Goal: Complete application form: Complete application form

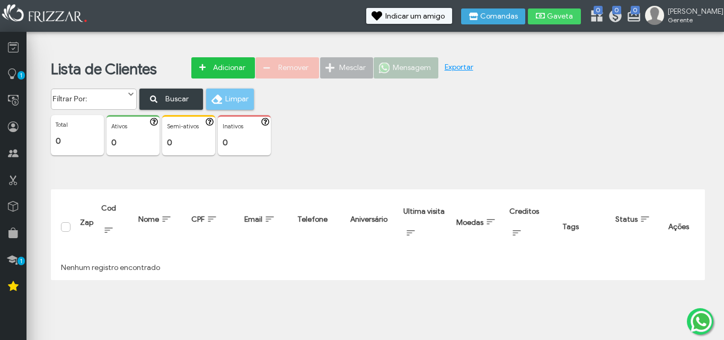
click at [228, 61] on span "Adicionar" at bounding box center [228, 68] width 37 height 16
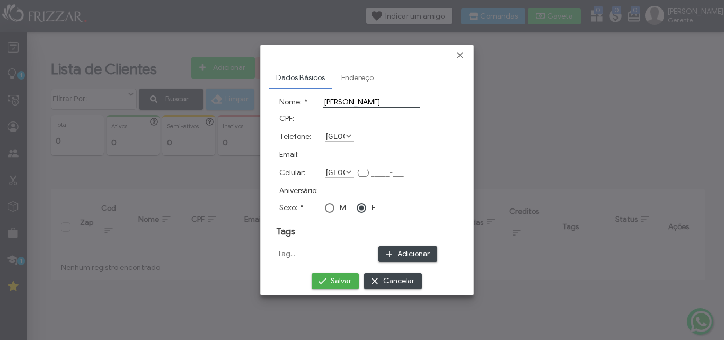
type input "[PERSON_NAME]"
click at [379, 168] on input "Celular:" at bounding box center [404, 172] width 97 height 11
type input "(79) 87669-9__"
click at [330, 210] on div at bounding box center [330, 208] width 10 height 10
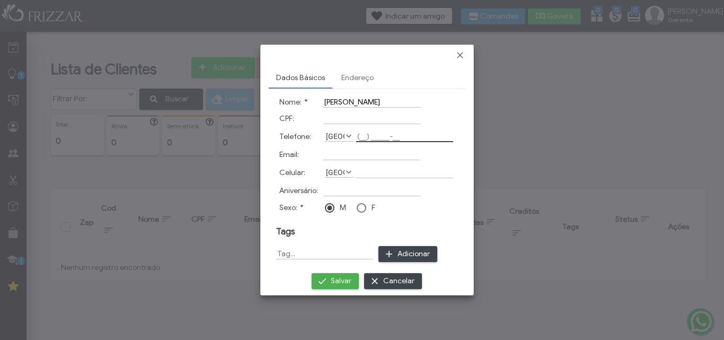
click at [368, 137] on input "Telefone:" at bounding box center [404, 136] width 97 height 11
type input "[PHONE_NUMBER]"
click at [331, 281] on span "Salvar" at bounding box center [341, 281] width 21 height 16
